Goal: Use online tool/utility: Use online tool/utility

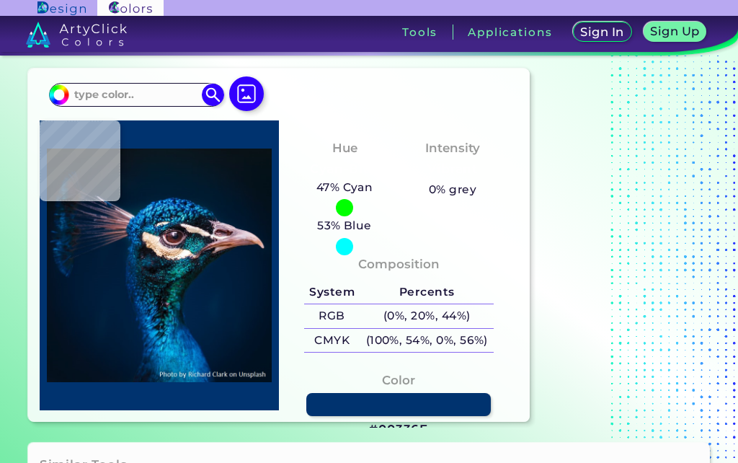
scroll to position [20, 0]
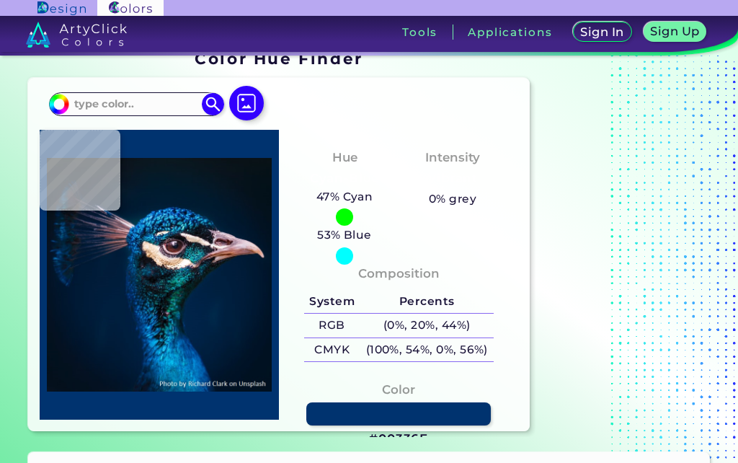
click at [102, 101] on input at bounding box center [136, 103] width 134 height 19
click at [61, 101] on input "#00bfff" at bounding box center [57, 102] width 18 height 18
type input "#ffc5ab"
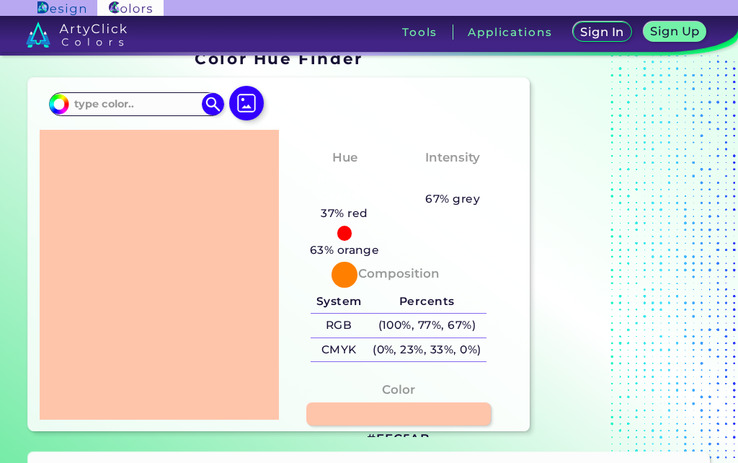
type input "#FFC5AB"
type input "#ffd9a8"
type input "#FFD9A8"
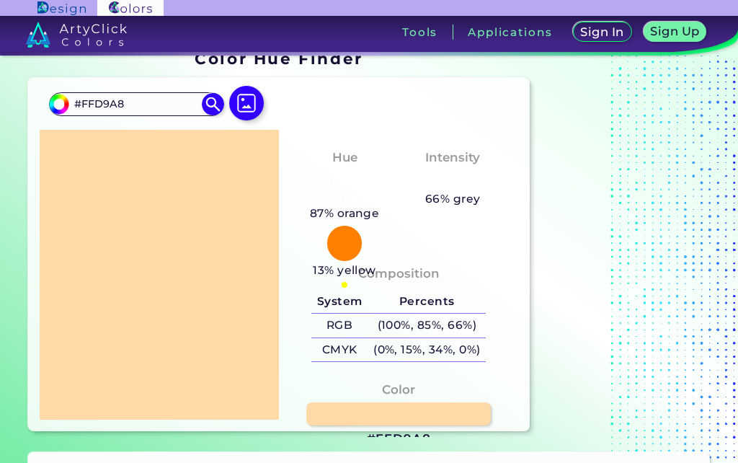
type input "#ffe2d6"
type input "#FFE2D6"
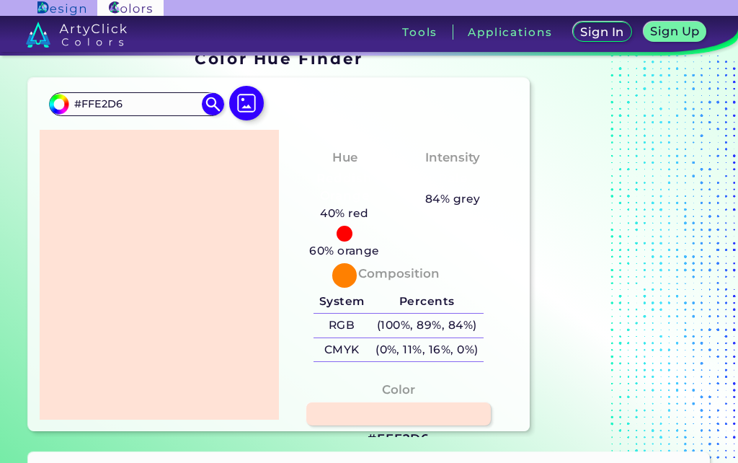
type input "#ffecd4"
type input "#FFECD4"
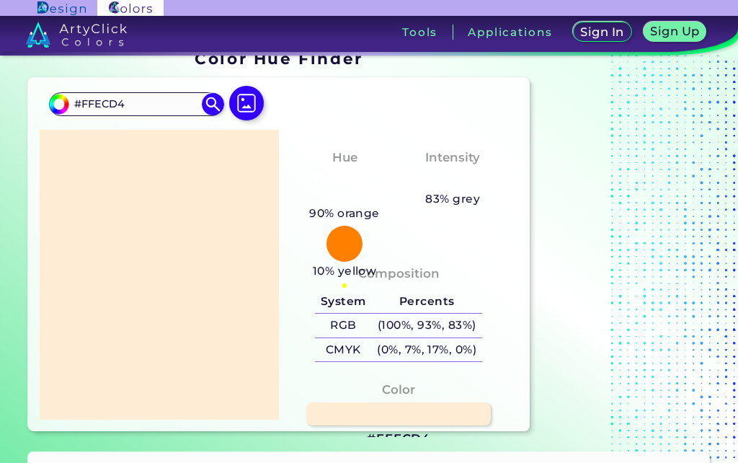
type input "#ffd9a8"
type input "#FFD9A8"
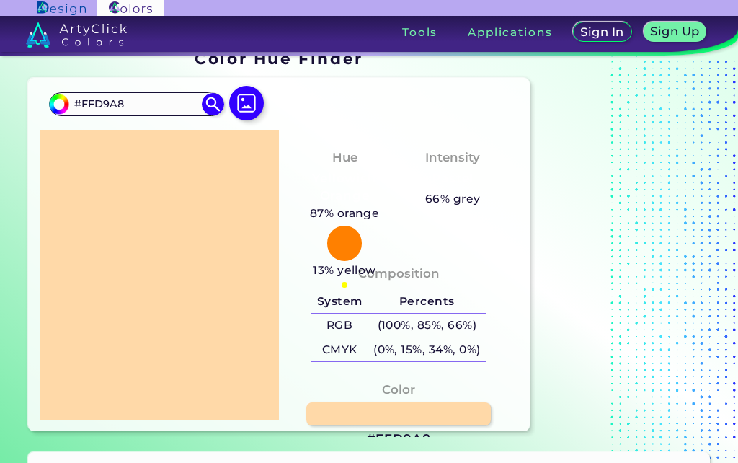
type input "#ffde96"
type input "#FFDE96"
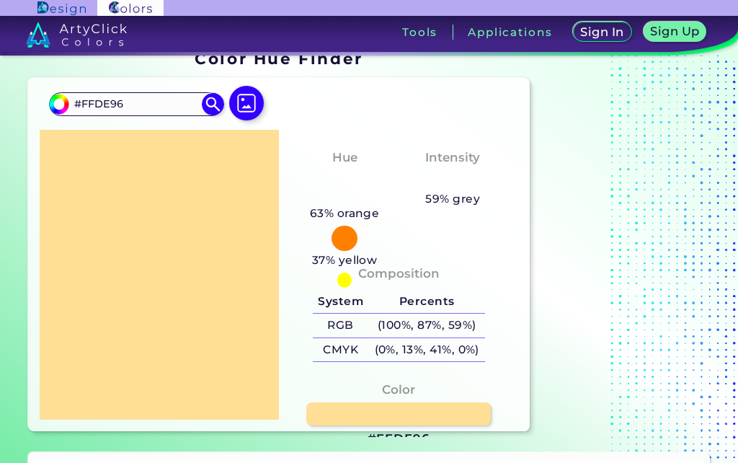
type input "#ffeab9"
type input "#FFEAB9"
type input "#fff4a8"
type input "#FFF4A8"
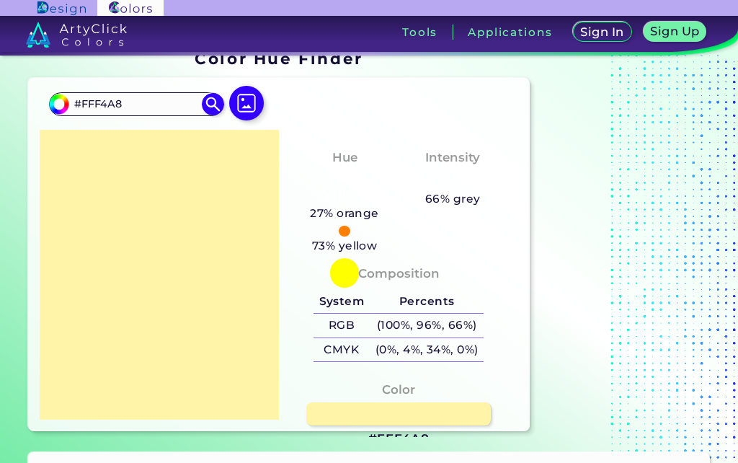
type input "#fff7a4"
type input "#FFF7A4"
type input "#fff7a1"
type input "#FFF7A1"
type input "#fff7a0"
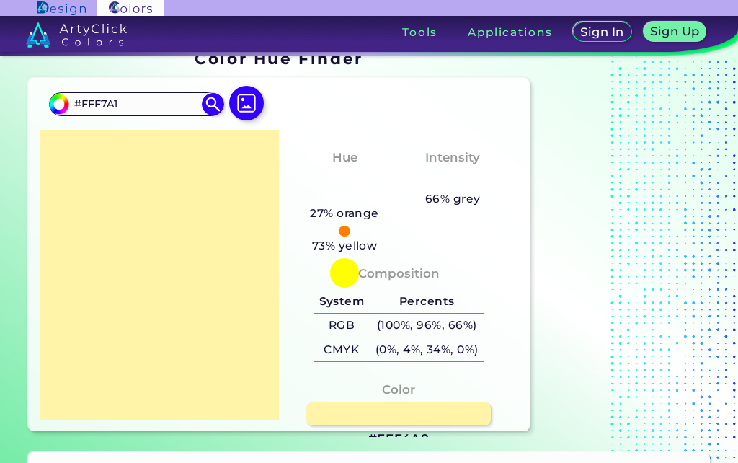
type input "#FFF7A0"
type input "#fff6a0"
type input "#FFF6A0"
type input "#ffefa7"
type input "#FFEFA7"
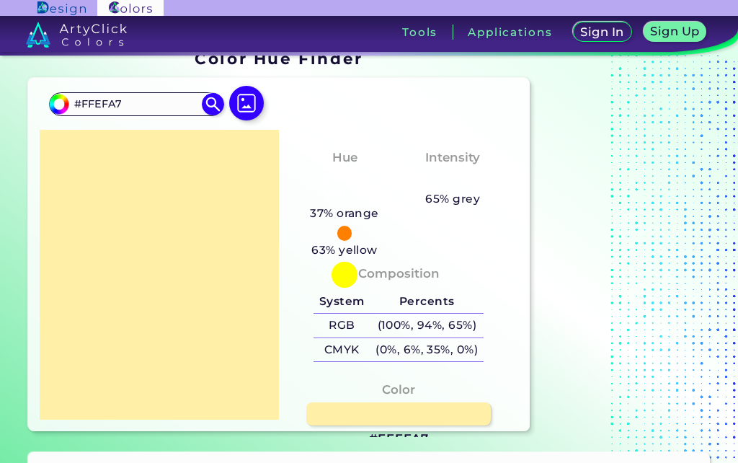
type input "#ffe9a9"
type input "#FFE9A9"
type input "#ffe5a8"
type input "#FFE5A8"
type input "#ffe3a6"
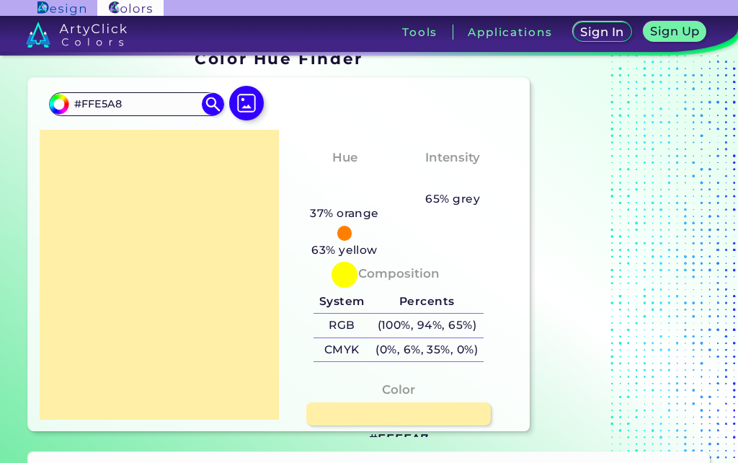
type input "#FFE3A6"
type input "#ffdea1"
type input "#FFDEA1"
type input "#ffda9f"
type input "#FFDA9F"
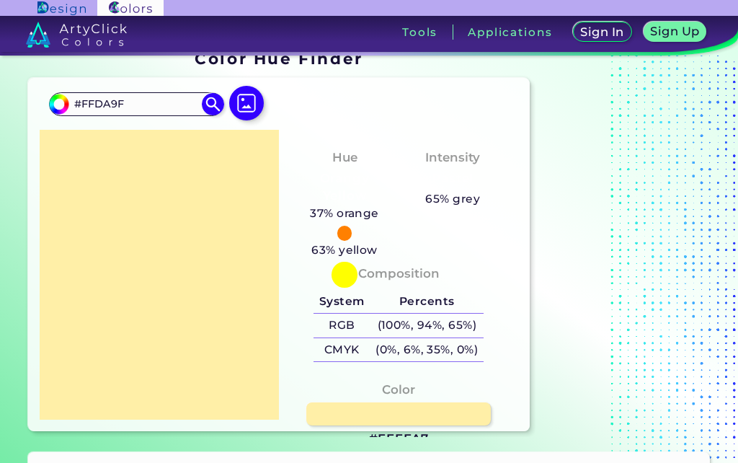
type input "#ffd699"
type input "#FFD699"
type input "#ffca8f"
type input "#FFCA8F"
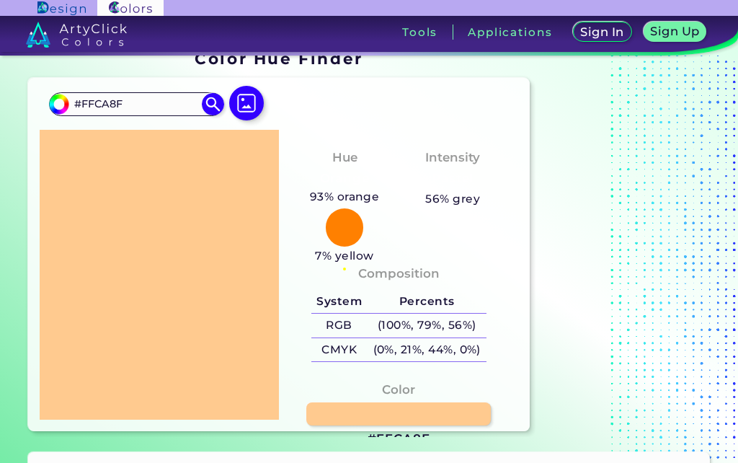
type input "#ffba89"
type input "#FFBA89"
type input "#ffb48c"
type input "#FFB48C"
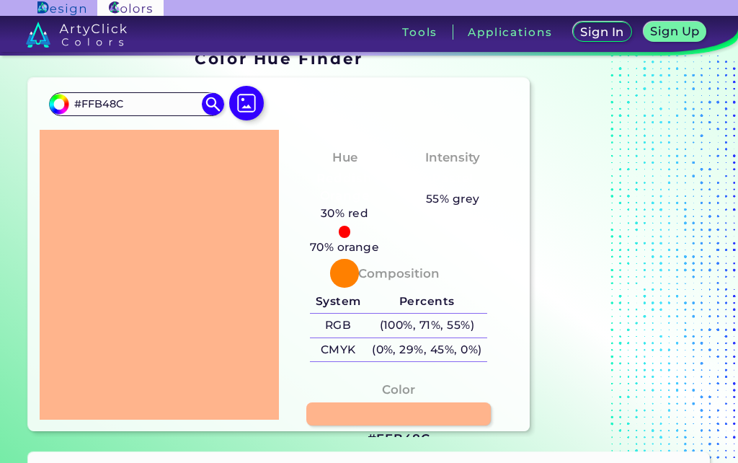
type input "#ffb48d"
type input "#FFB48D"
type input "#ffb796"
type input "#FFB796"
type input "#ffb599"
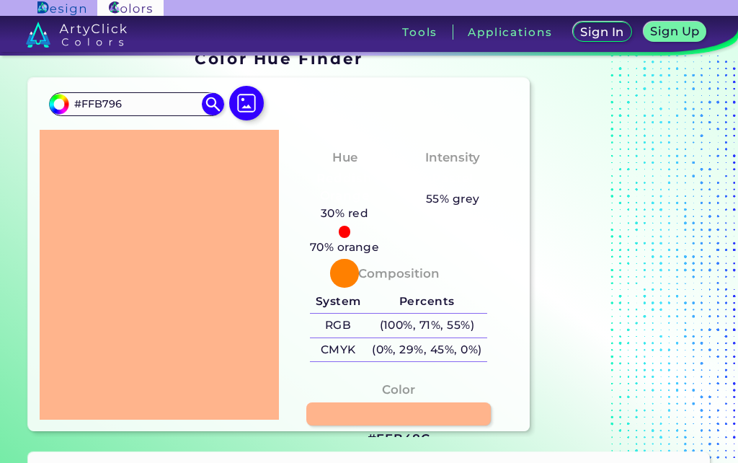
type input "#FFB599"
type input "#ffb49a"
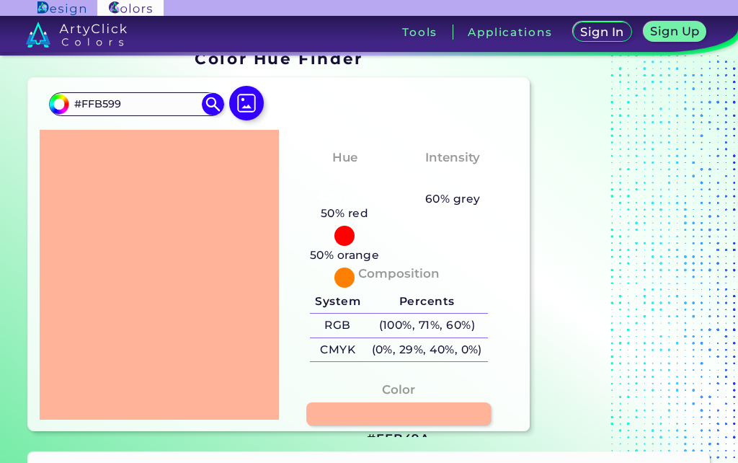
type input "#FFB49A"
type input "#ffb39b"
type input "#FFB39B"
type input "#ffb39c"
type input "#FFB39C"
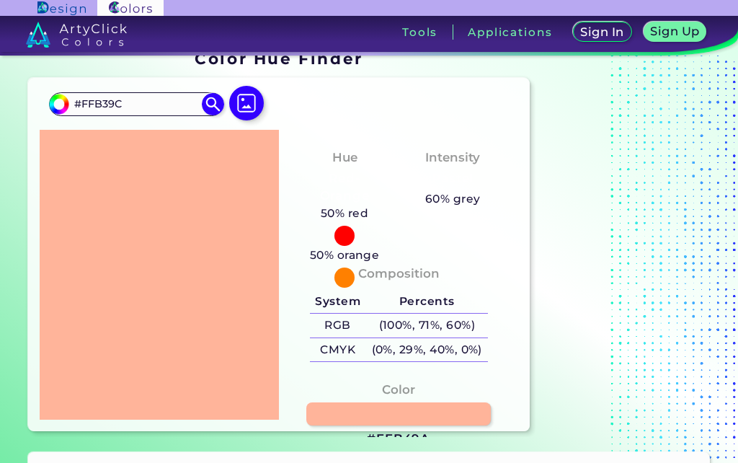
type input "#ffb39d"
type input "#FFB39D"
type input "#ffb59f"
type input "#FFB59F"
type input "#ffb5a0"
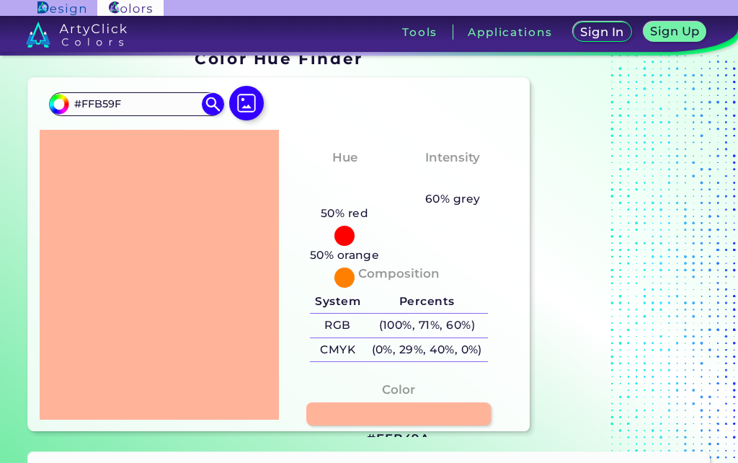
type input "#FFB5A0"
type input "#ffb6a1"
type input "#FFB6A1"
type input "#ffb7a2"
type input "#FFB7A2"
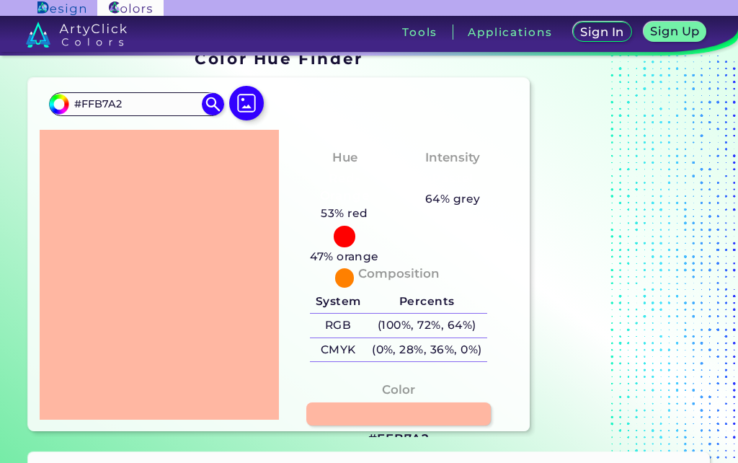
type input "#ffb9a4"
type input "#FFB9A4"
type input "#ffbaa6"
type input "#FFBAA6"
type input "#ffbba7"
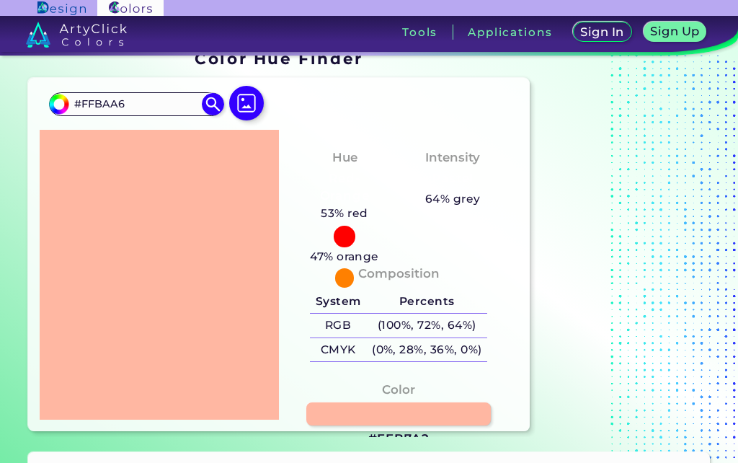
type input "#FFBBA7"
type input "#ffbeab"
type input "#FFBEAB"
type input "#ffc3b1"
type input "#FFC3B1"
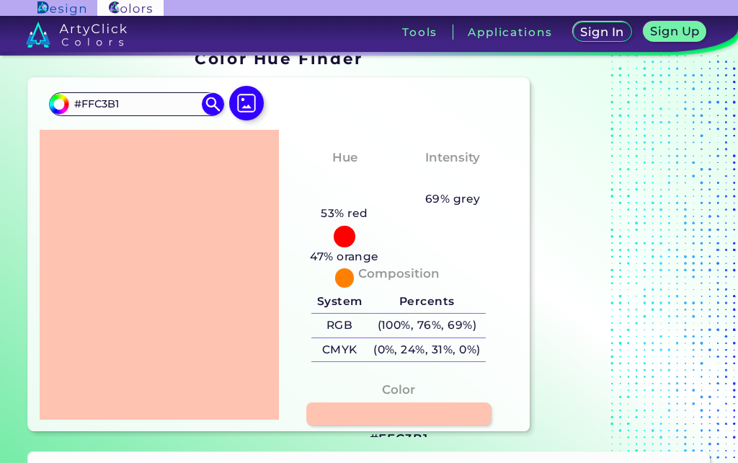
type input "#ffc6b5"
type input "#FFC6B5"
type input "#ffc7b7"
type input "#FFC7B7"
type input "#ffc9b9"
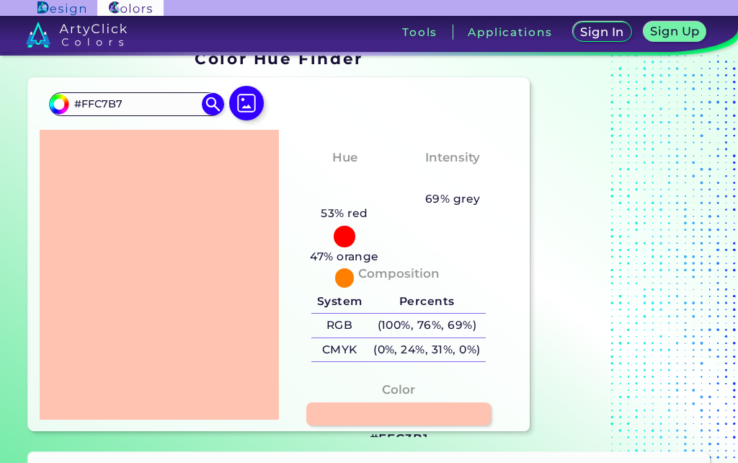
type input "#FFC9B9"
type input "#ffcbbb"
type input "#FFCBBB"
type input "#ffcbbc"
type input "#FFCBBC"
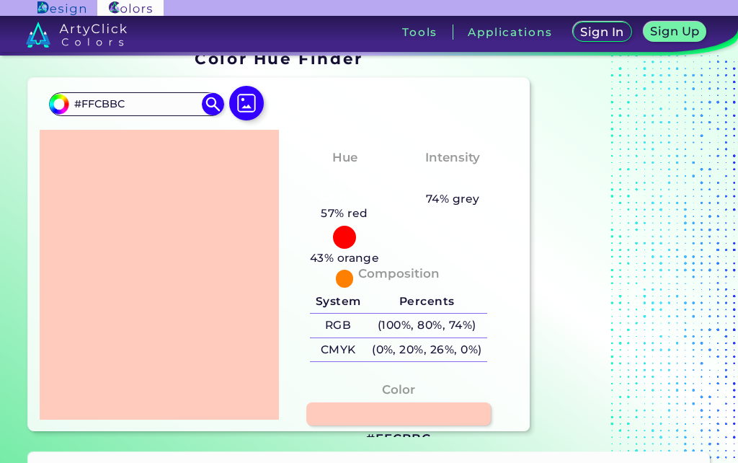
type input "#ffcfc1"
type input "#FFCFC1"
type input "#ffd0c2"
type input "#FFD0C2"
type input "#ffcfc2"
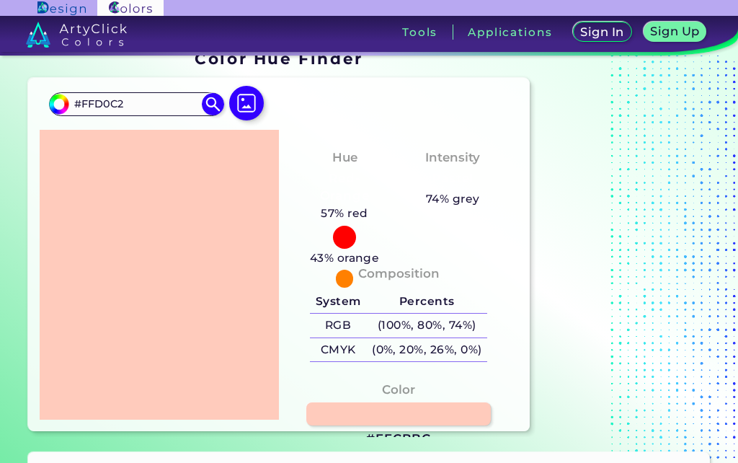
type input "#FFCFC2"
type input "#ffccc2"
type input "#FFCCC2"
type input "#ffcbc2"
type input "#FFCBC2"
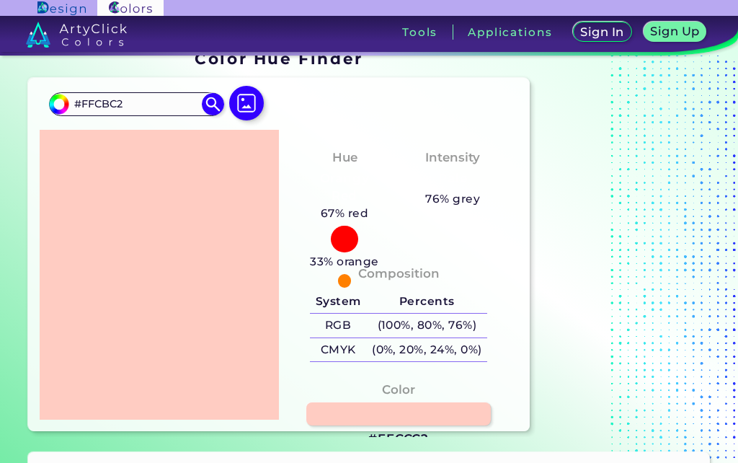
type input "#ffc4bf"
type input "#FFC4BF"
type input "#ffbfbc"
type input "#FFBFBC"
type input "#ffbebc"
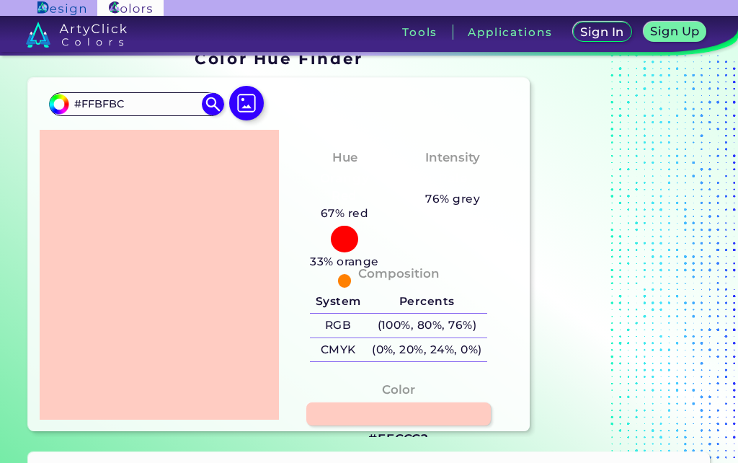
type input "#FFBEBC"
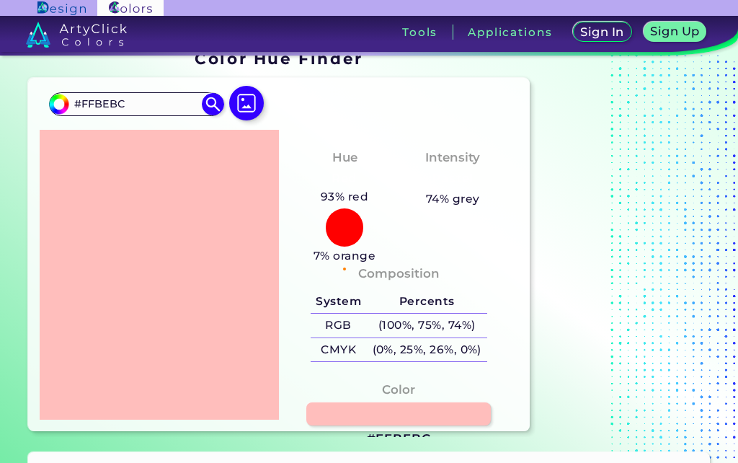
type input "#ffbebb"
type input "#FFBEBB"
type input "#ffbdba"
type input "#FFBDBA"
type input "#ffbcb9"
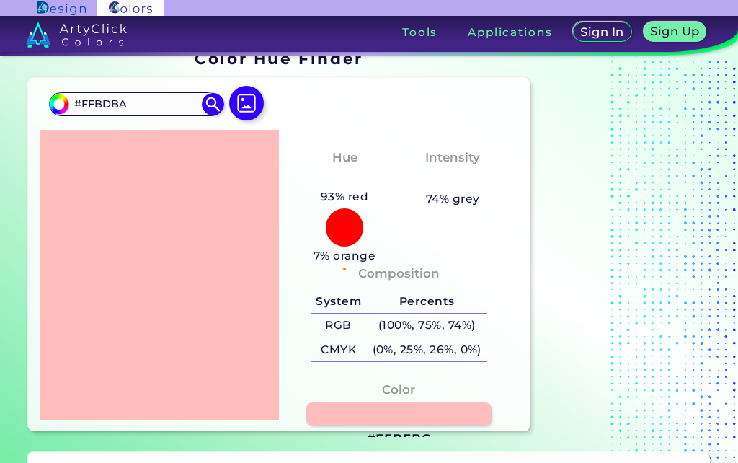
type input "#FFBCB9"
type input "#ffbbb9"
type input "#FFBBB9"
type input "#ffbab8"
type input "#FFBAB8"
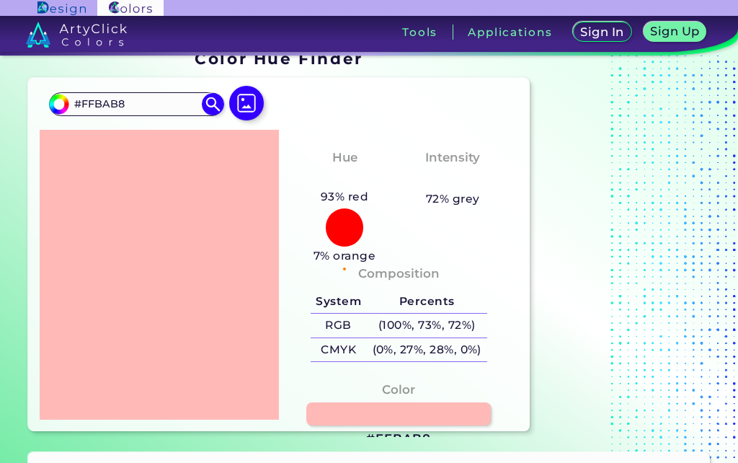
type input "#ffb7b5"
type input "#FFB7B5"
type input "#ffb3b2"
type input "#FFB3B2"
type input "#ffb1b0"
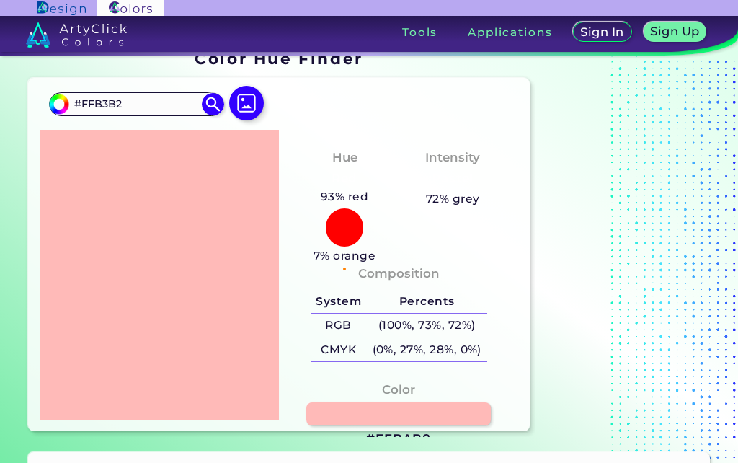
type input "#FFB1B0"
type input "#ffabab"
type input "#FFABAB"
type input "#ffa5a5"
type input "#FFA5A5"
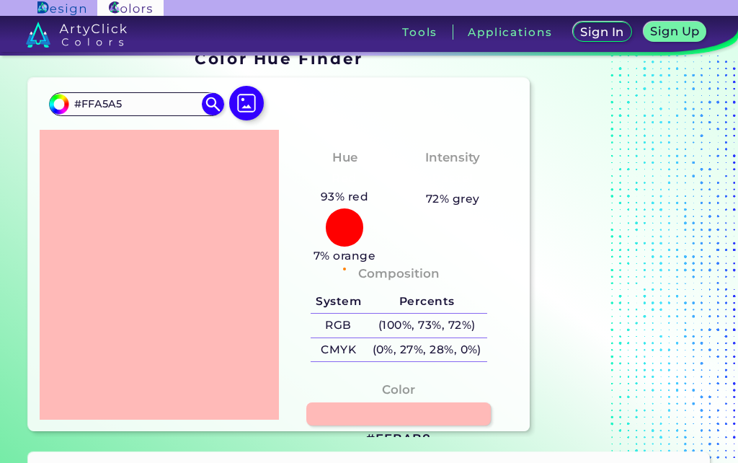
type input "#ffa1a1"
type input "#FFA1A1"
type input "#ff9b9b"
type input "#FF9B9B"
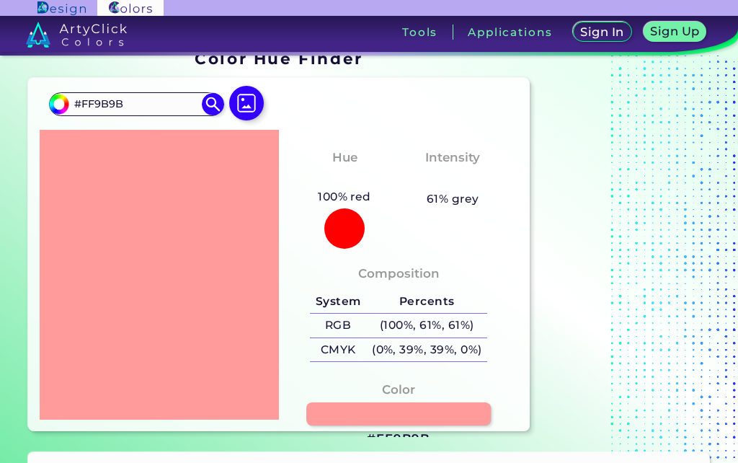
type input "#ff9a9a"
type input "#FF9A9A"
type input "#ff9595"
type input "#FF9595"
type input "#ff9494"
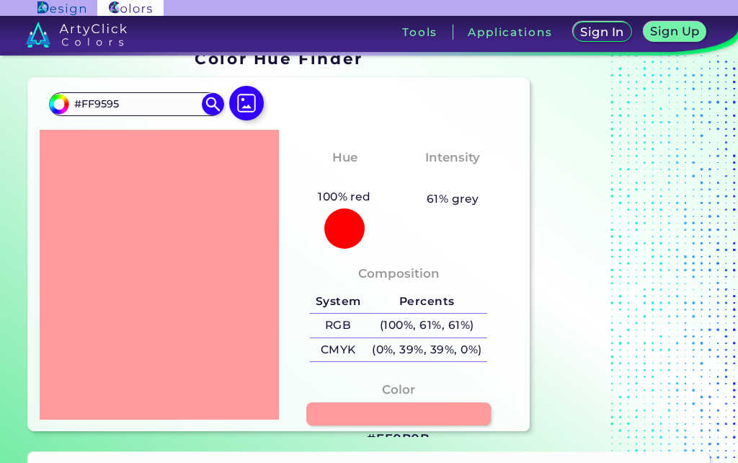
type input "#FF9494"
type input "#ff9393"
type input "#FF9393"
type input "#ff9292"
type input "#FF9292"
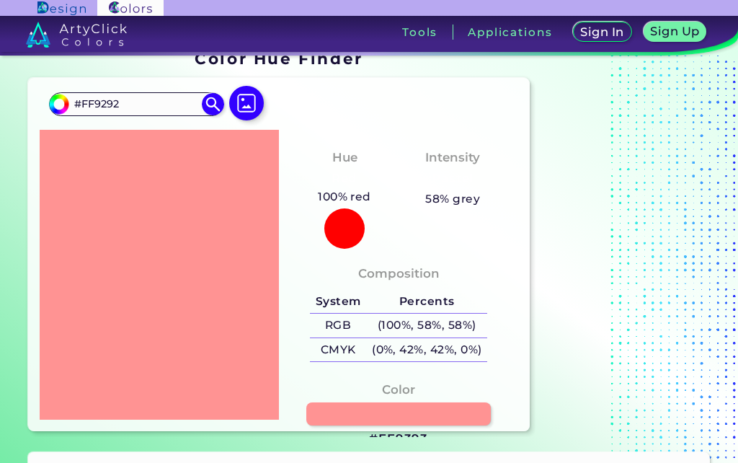
type input "#ff9191"
type input "#FF9191"
type input "#ff8f8f"
type input "#FF8F8F"
type input "#ff8e8e"
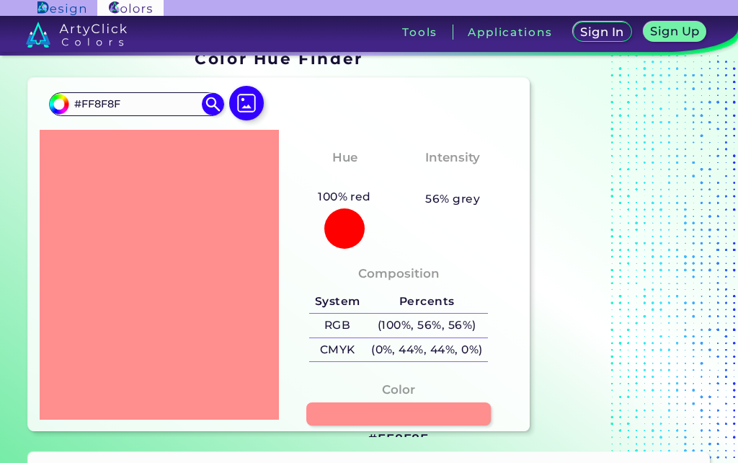
type input "#FF8E8E"
type input "#ff8a8a"
type input "#FF8A8A"
type input "#ff8484"
type input "#FF8484"
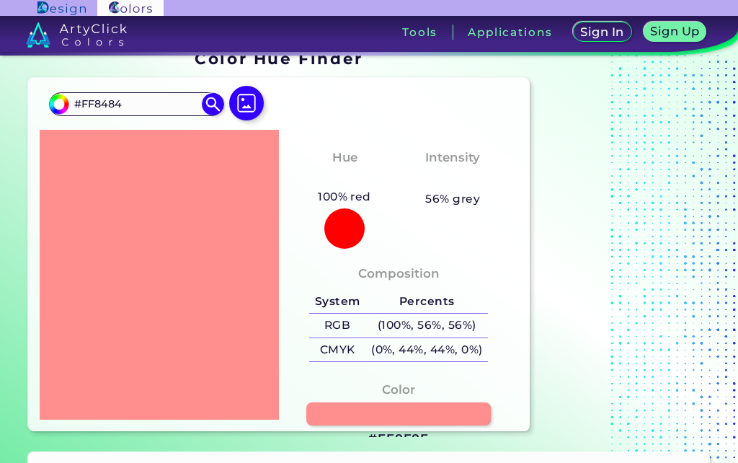
type input "#ff7575"
type input "#FF7575"
type input "#ff7070"
type input "#FF7070"
type input "#ff6b6b"
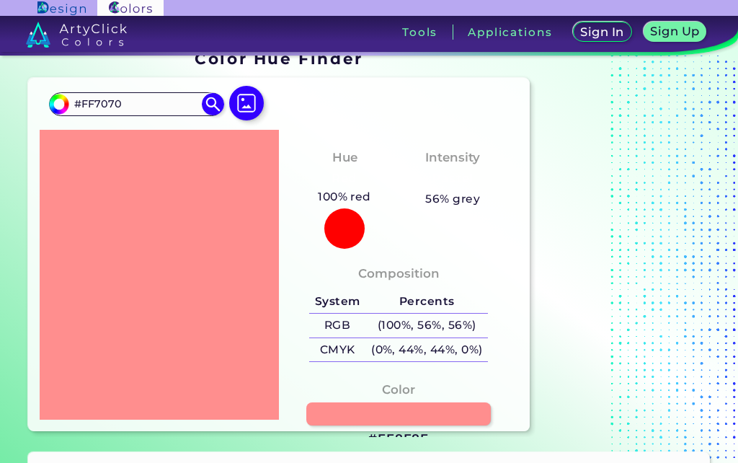
type input "#FF6B6B"
type input "#ff6a6a"
type input "#FF6A6A"
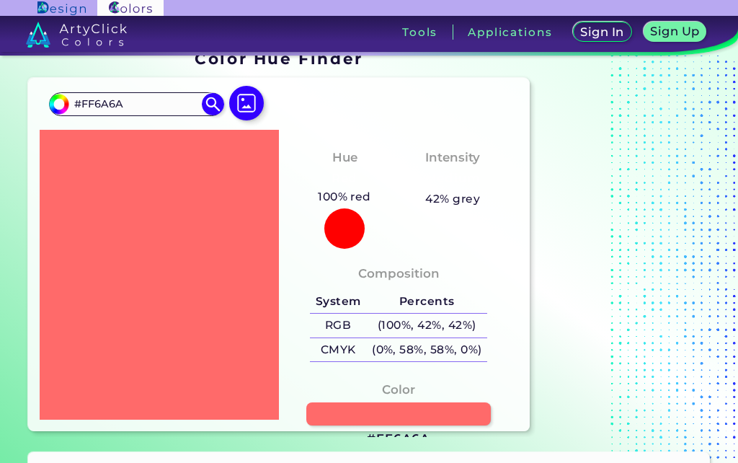
type input "#ff6b6a"
type input "#FF6B6A"
type input "#ff6c6a"
type input "#FF6C6A"
type input "#ff6f6c"
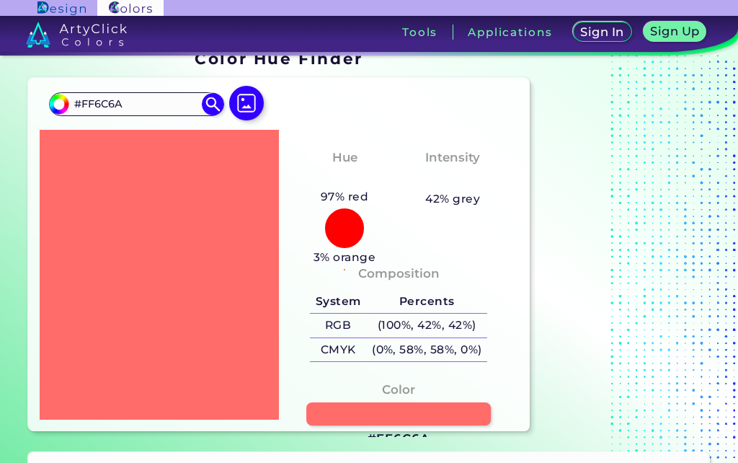
type input "#FF6F6C"
type input "#ff726e"
type input "#FF726E"
type input "#ff746f"
type input "#FF746F"
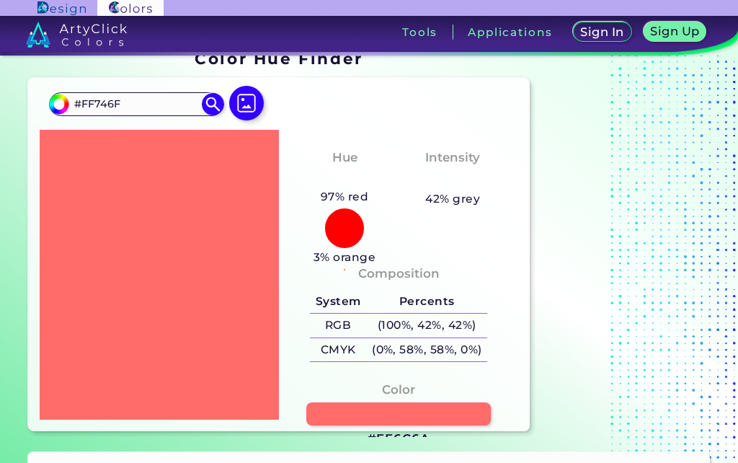
type input "#ff7771"
type input "#FF7771"
type input "#ff8575"
type input "#FF8575"
type input "#ff8975"
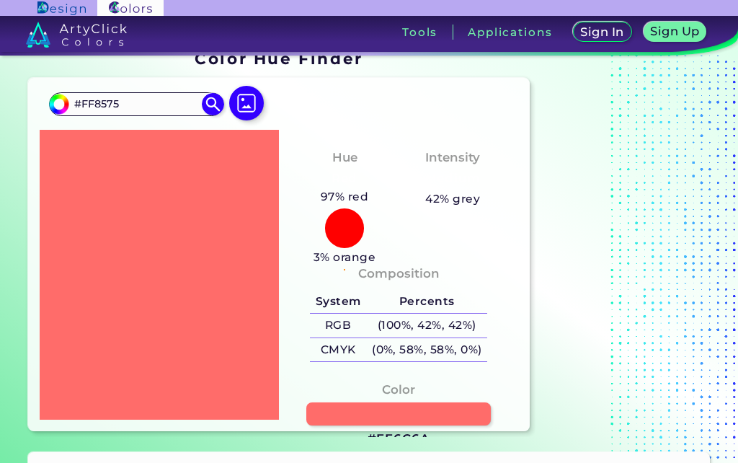
type input "#FF8975"
type input "#ff9d78"
type input "#FF9D78"
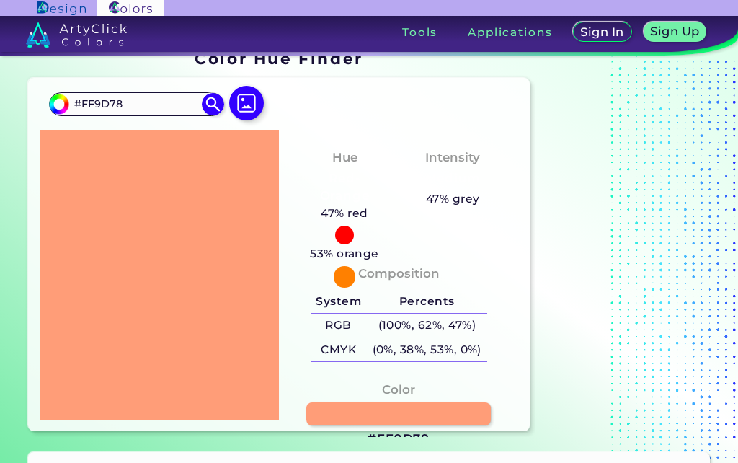
type input "#ffa879"
type input "#FFA879"
type input "#ffb379"
type input "#FFB379"
type input "#ffc17d"
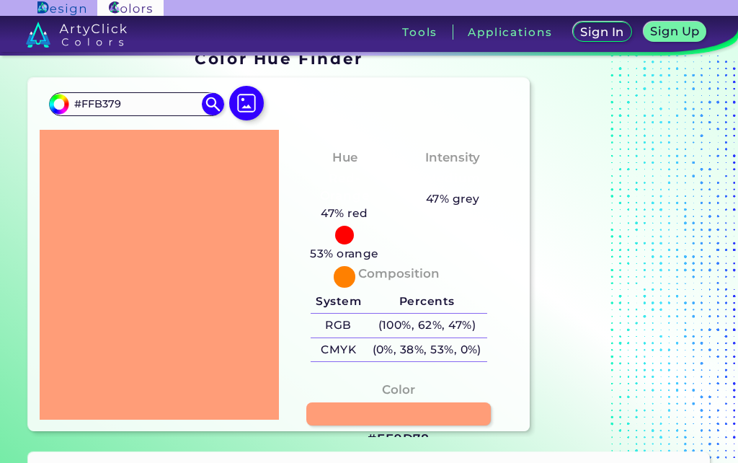
type input "#FFC17D"
type input "#ffc47f"
type input "#FFC47F"
type input "#ffc97f"
type input "#FFC97F"
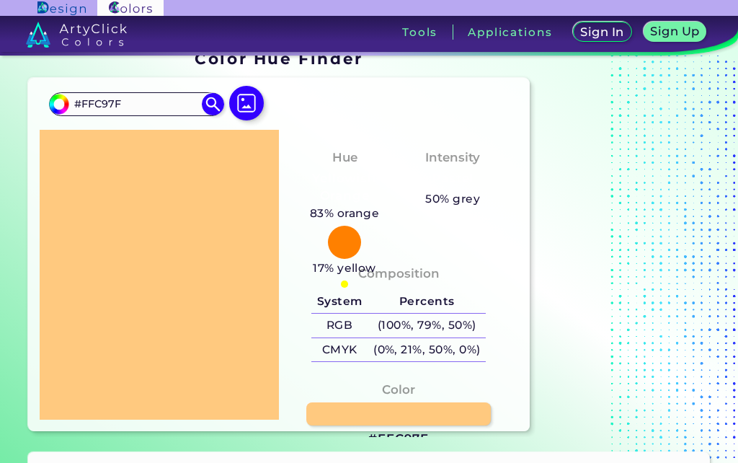
type input "#ffcd83"
type input "#FFCD83"
type input "#ffcd84"
type input "#FFCD84"
type input "#ffcf89"
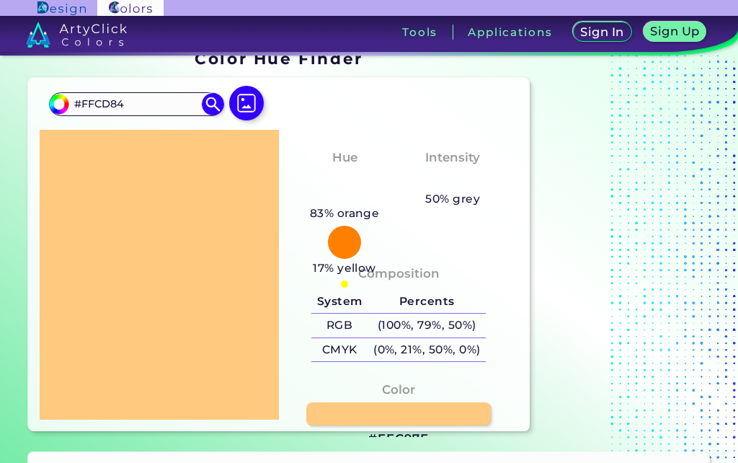
type input "#FFCF89"
type input "#ffd18d"
type input "#FFD18D"
type input "#ffcc93"
type input "#FFCC93"
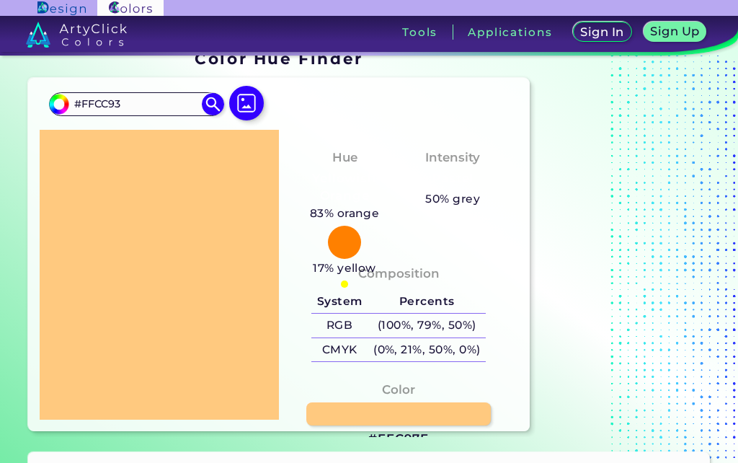
type input "#ffca9b"
type input "#FFCA9B"
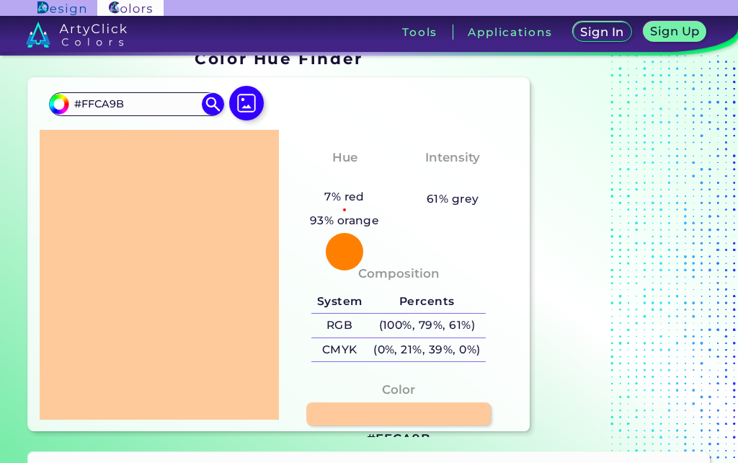
type input "#ffc79d"
type input "#FFC79D"
type input "#ffc89e"
type input "#FFC89E"
type input "#ffc69e"
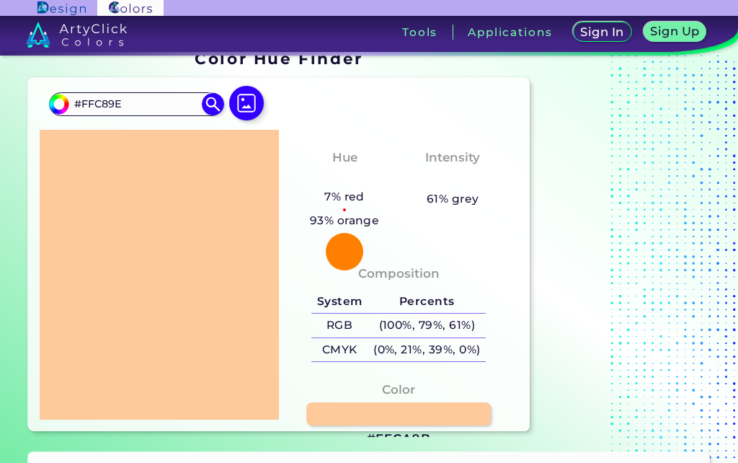
type input "#FFC69E"
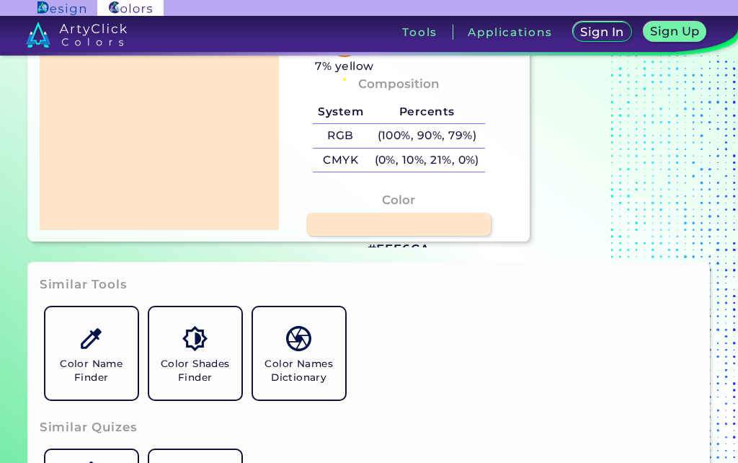
scroll to position [226, 0]
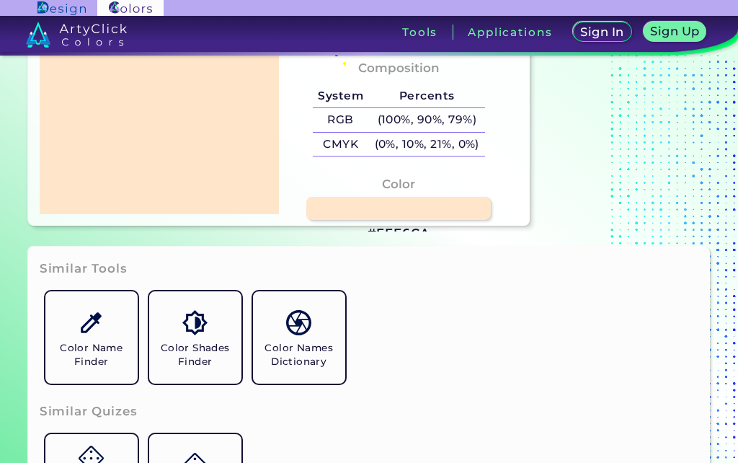
click at [410, 242] on h3 "#FFE6CA" at bounding box center [399, 233] width 63 height 17
